Goal: Book appointment/travel/reservation

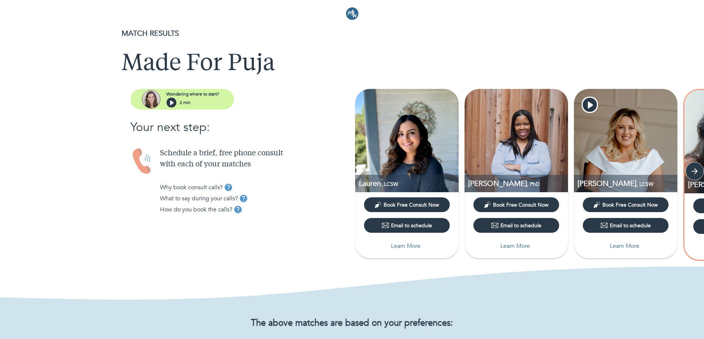
click at [415, 149] on img at bounding box center [406, 140] width 103 height 103
click at [399, 243] on p "Learn More" at bounding box center [406, 246] width 30 height 9
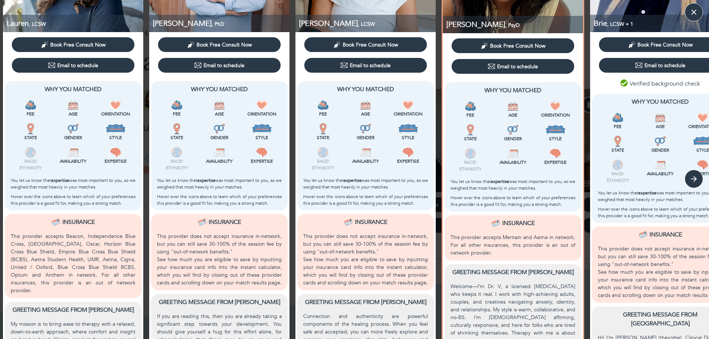
scroll to position [194, 0]
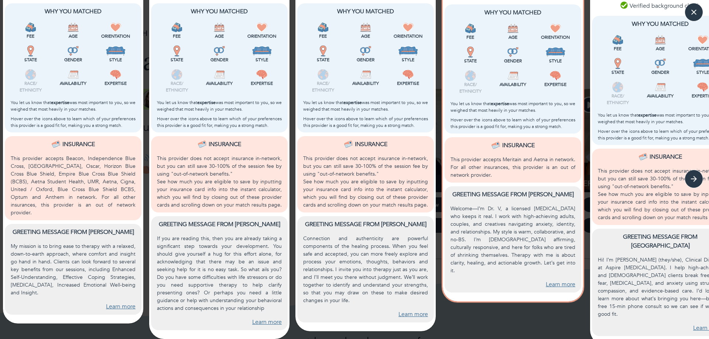
click at [122, 303] on link "Learn more" at bounding box center [121, 307] width 30 height 8
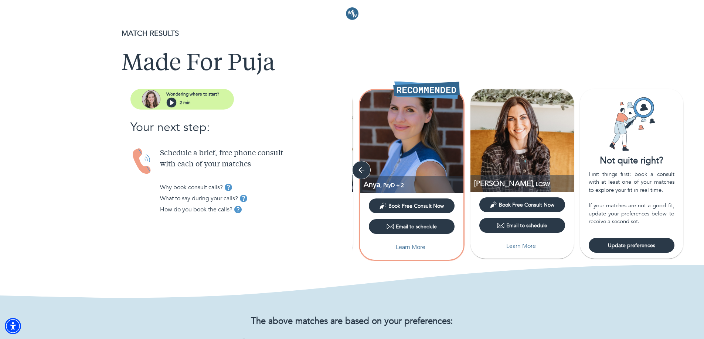
click at [353, 10] on img at bounding box center [352, 13] width 13 height 13
click at [518, 231] on button "Email to schedule" at bounding box center [522, 225] width 86 height 15
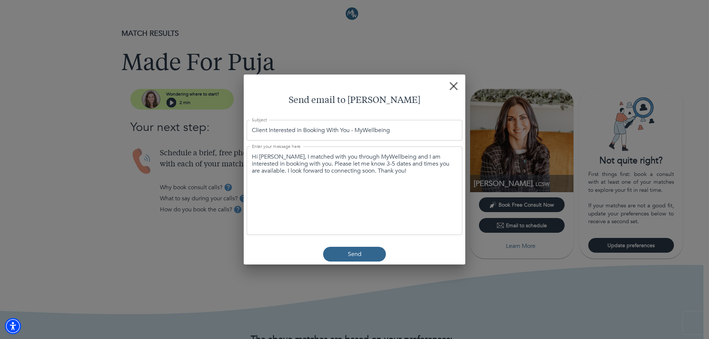
click at [452, 81] on button "button" at bounding box center [453, 86] width 17 height 17
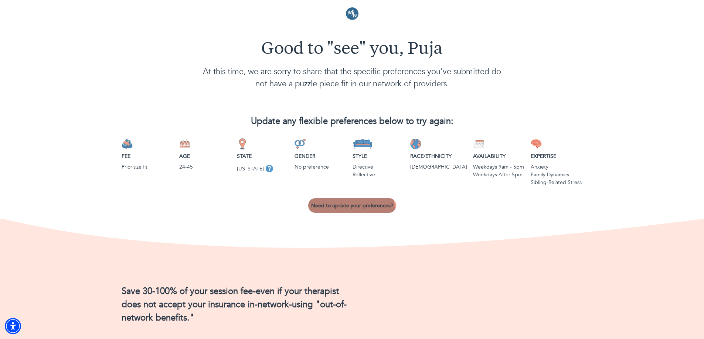
click at [342, 209] on span "Need to update your preferences?" at bounding box center [352, 205] width 82 height 7
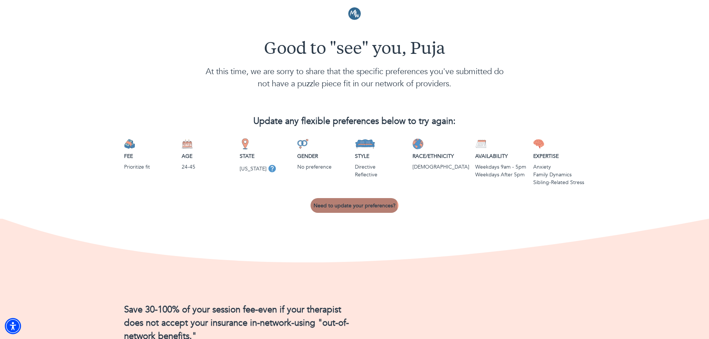
select select "6"
select select "2"
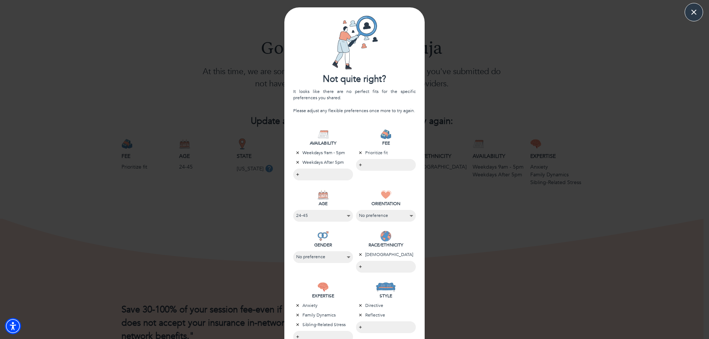
click at [359, 255] on icon "button" at bounding box center [360, 254] width 3 height 3
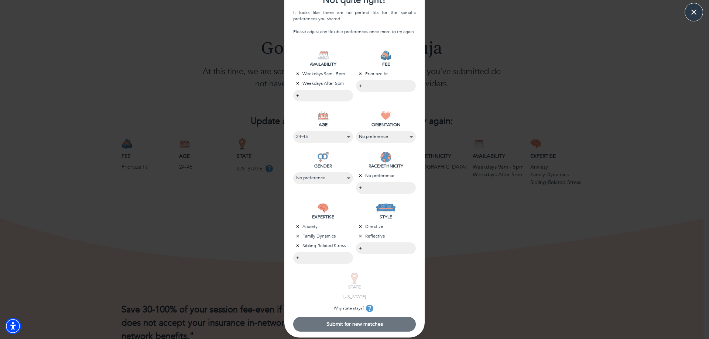
click at [337, 323] on span "Submit for new matches" at bounding box center [354, 324] width 117 height 7
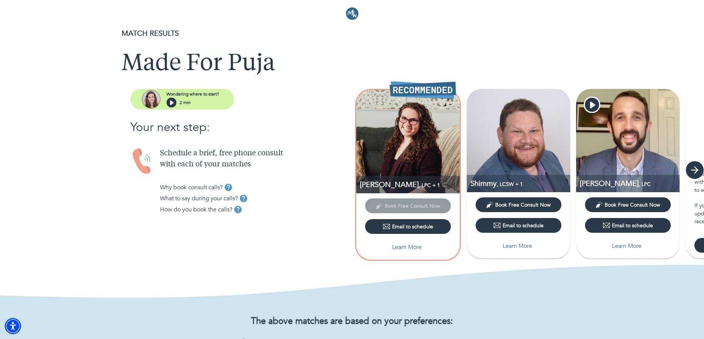
click at [695, 171] on icon "button" at bounding box center [694, 170] width 7 height 7
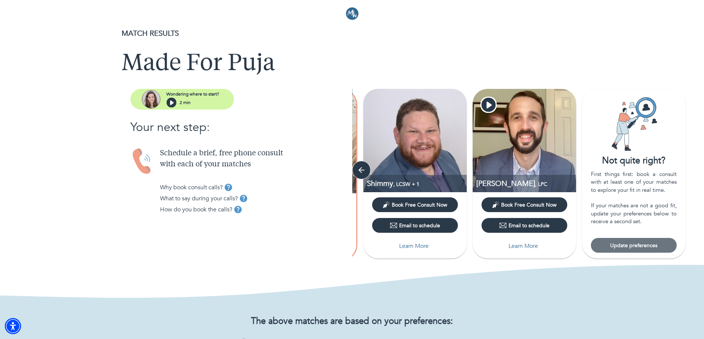
click at [636, 251] on button "Update preferences" at bounding box center [634, 245] width 86 height 15
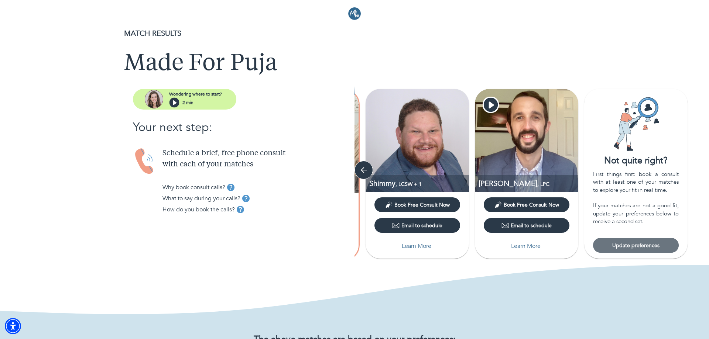
select select "6"
select select "2"
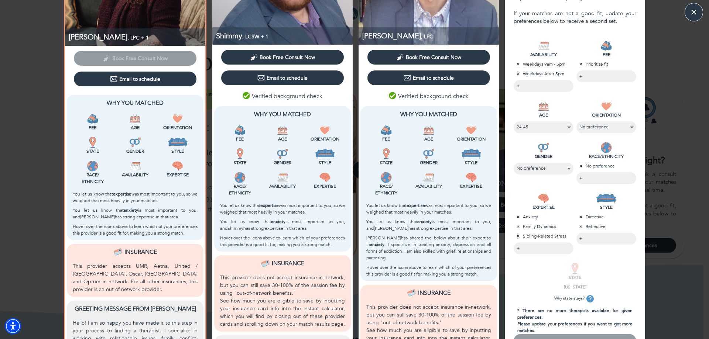
scroll to position [103, 0]
click at [560, 173] on select "No preference Female Male Non-binary" at bounding box center [544, 168] width 54 height 10
select select "2"
click at [517, 163] on select "No preference Female Male Non-binary" at bounding box center [543, 168] width 53 height 10
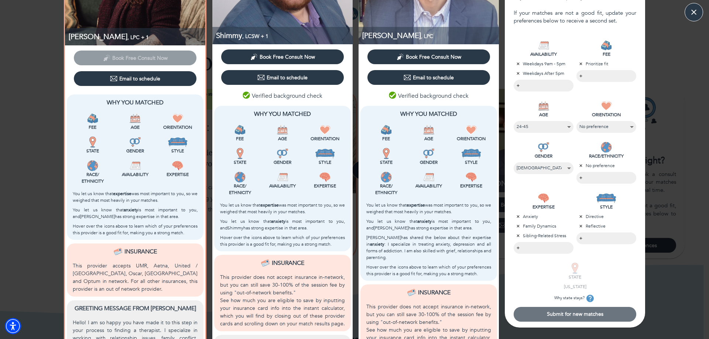
click at [564, 313] on span "Submit for new matches" at bounding box center [575, 314] width 117 height 7
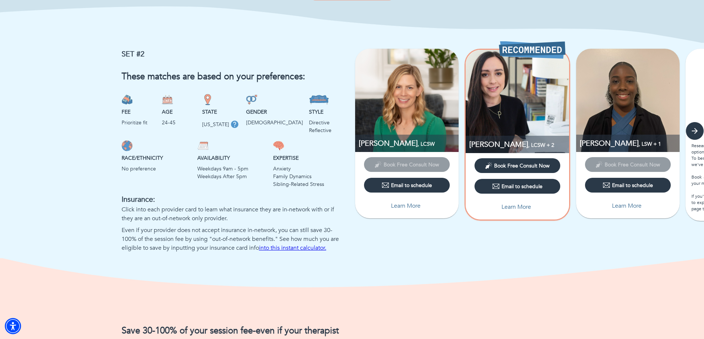
scroll to position [461, 0]
click at [694, 137] on icon "button" at bounding box center [694, 131] width 11 height 11
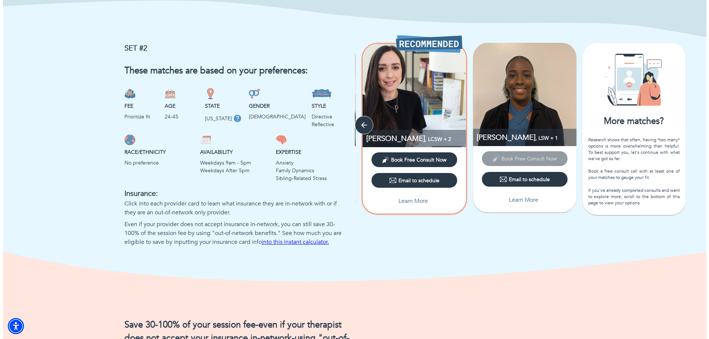
scroll to position [468, 0]
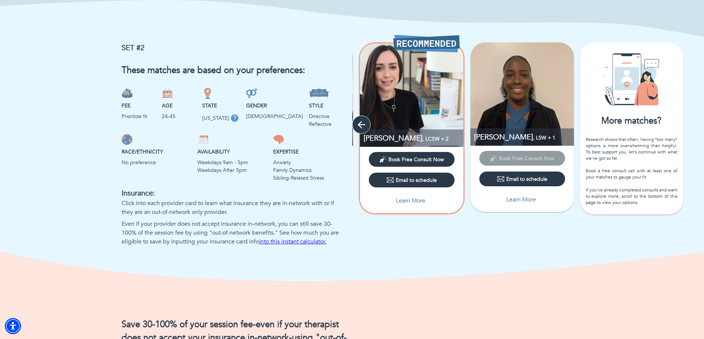
click at [361, 130] on icon "button" at bounding box center [361, 124] width 11 height 11
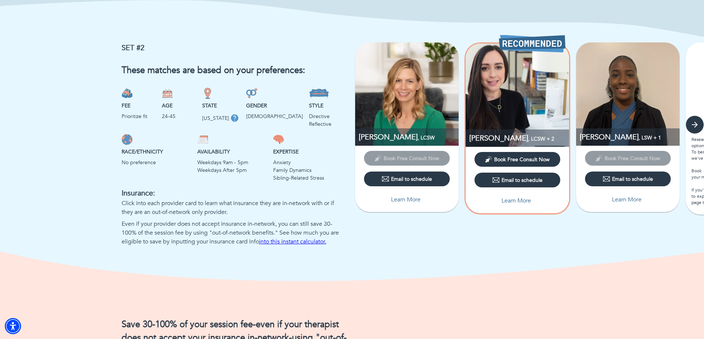
click at [412, 204] on p "Learn More" at bounding box center [406, 199] width 30 height 9
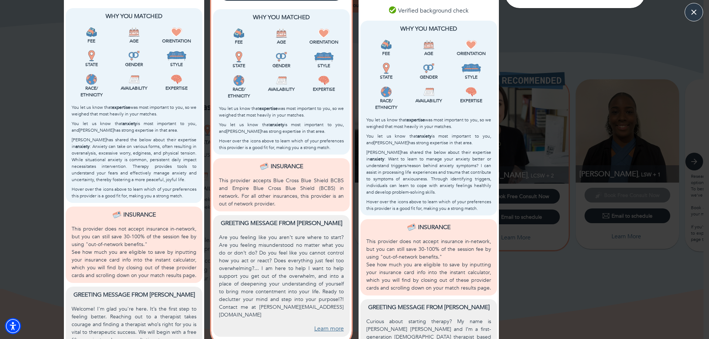
scroll to position [272, 0]
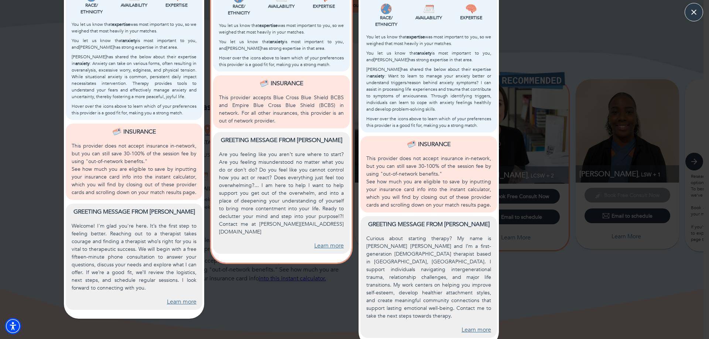
click at [326, 242] on link "Learn more" at bounding box center [329, 246] width 30 height 8
click at [256, 320] on div "Pamela , LCSW + 2 Book Free Consult Now Email to schedule Why You Matched Fee A…" at bounding box center [281, 42] width 148 height 612
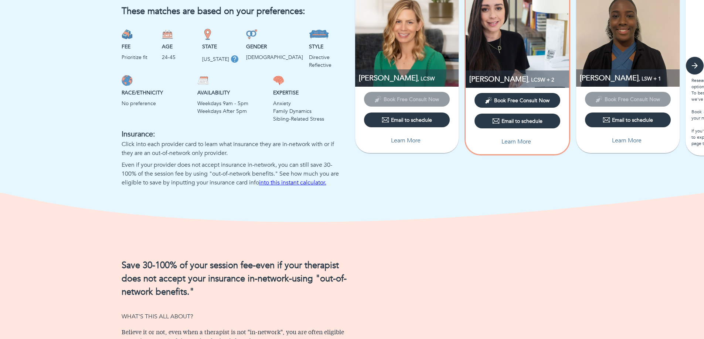
scroll to position [527, 0]
click at [697, 71] on icon "button" at bounding box center [694, 65] width 11 height 11
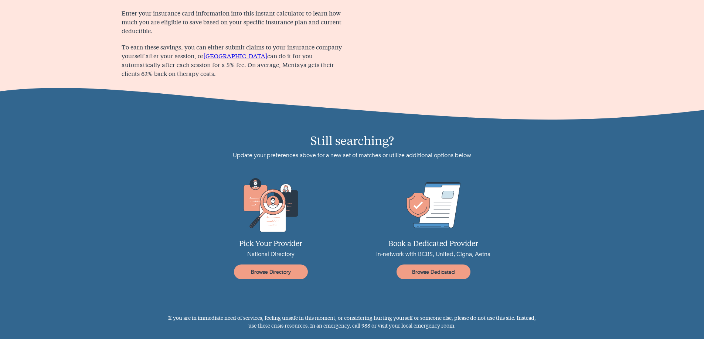
scroll to position [945, 0]
click at [240, 273] on span "Browse Directory" at bounding box center [271, 272] width 68 height 7
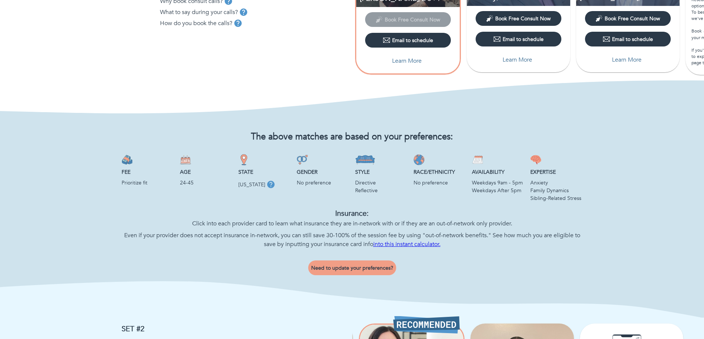
scroll to position [0, 0]
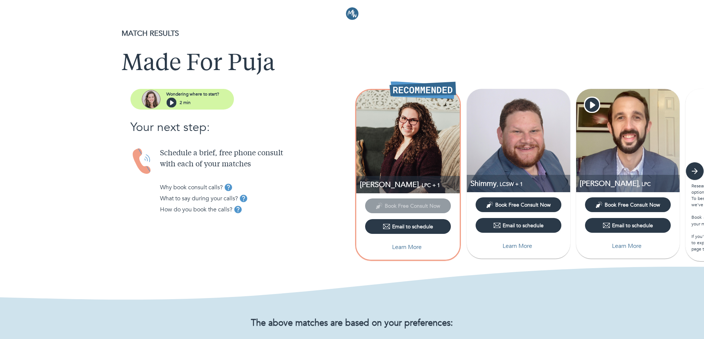
click at [351, 7] on header at bounding box center [352, 11] width 704 height 22
click at [351, 10] on img at bounding box center [352, 13] width 13 height 13
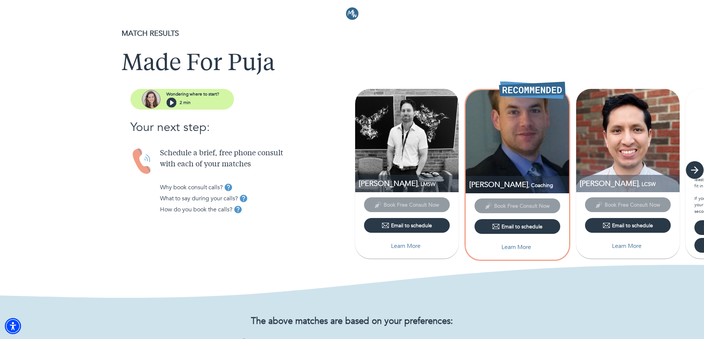
click at [687, 168] on button "button" at bounding box center [694, 170] width 18 height 18
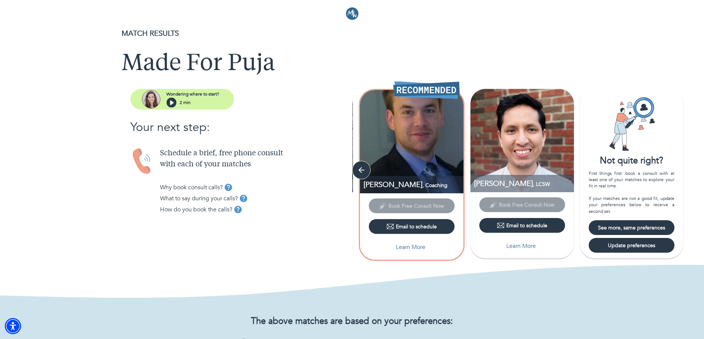
click at [621, 225] on span "See more, same preferences" at bounding box center [631, 228] width 80 height 7
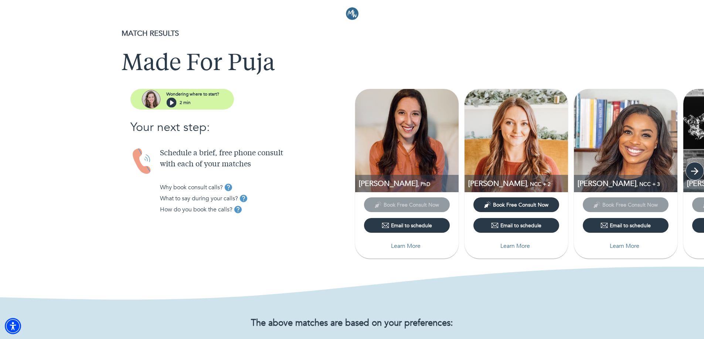
click at [694, 166] on icon "button" at bounding box center [694, 171] width 11 height 11
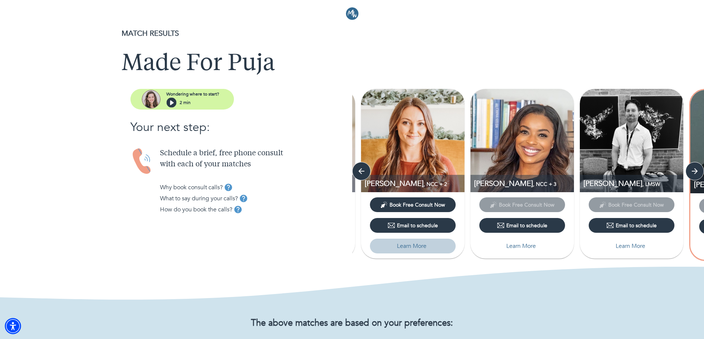
click at [417, 245] on p "Learn More" at bounding box center [412, 246] width 30 height 9
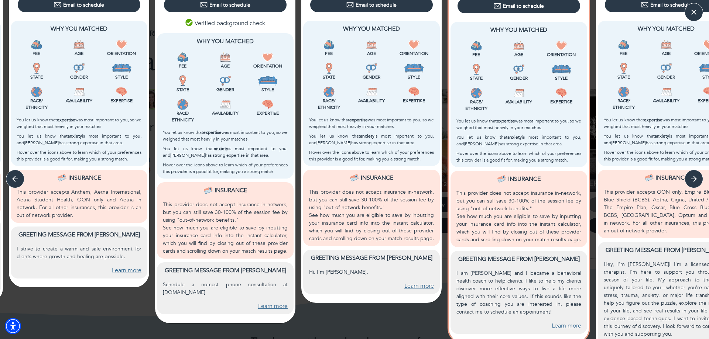
scroll to position [194, 0]
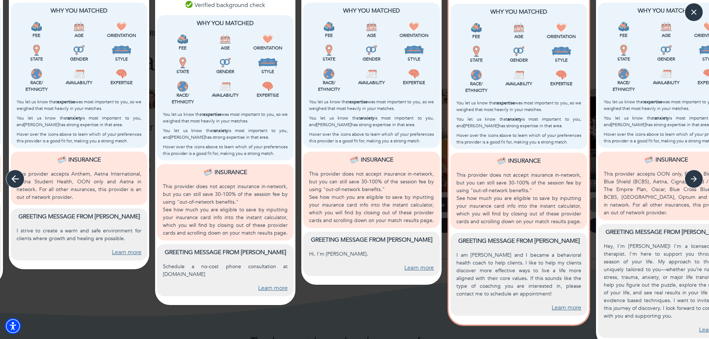
click at [17, 182] on icon "button" at bounding box center [15, 179] width 11 height 11
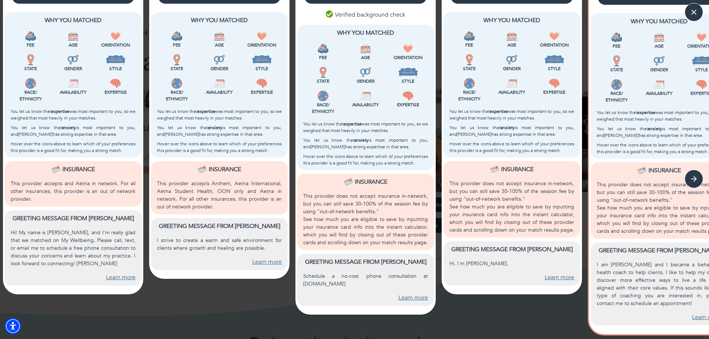
scroll to position [185, 0]
